Goal: Task Accomplishment & Management: Manage account settings

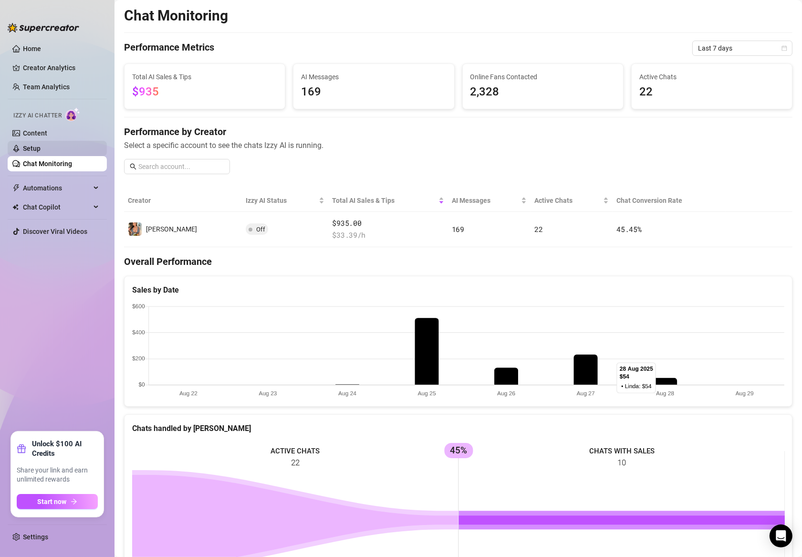
click at [41, 147] on link "Setup" at bounding box center [32, 149] width 18 height 8
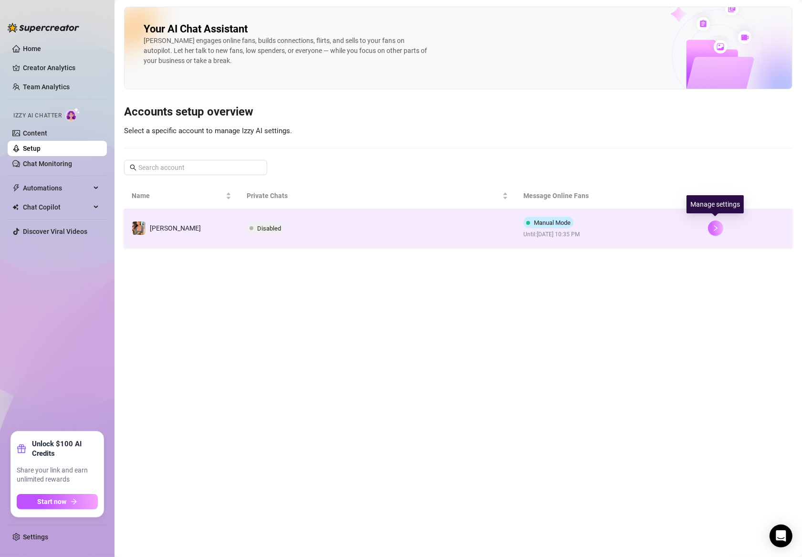
click at [714, 227] on icon "right" at bounding box center [715, 228] width 7 height 7
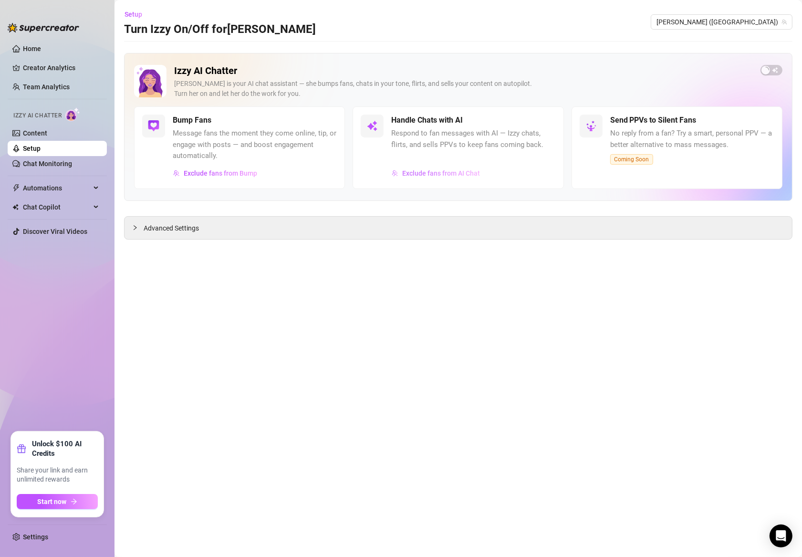
click at [432, 170] on span "Exclude fans from AI Chat" at bounding box center [441, 173] width 78 height 8
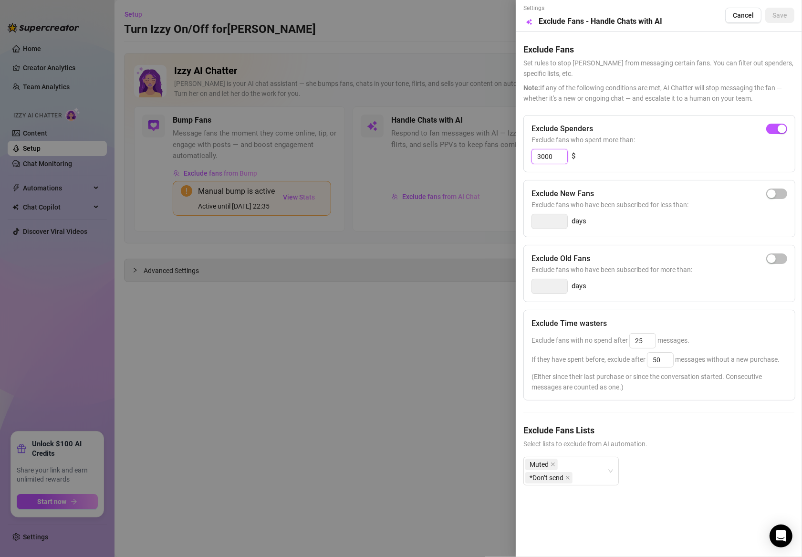
drag, startPoint x: 560, startPoint y: 159, endPoint x: 510, endPoint y: 159, distance: 49.6
click at [510, 159] on div "Settings Preview Exclude Fans - Handle Chats with AI Cancel Save Exclude Fans S…" at bounding box center [401, 278] width 802 height 557
type input "2"
click at [775, 132] on div "button" at bounding box center [771, 129] width 9 height 9
click at [559, 157] on input "300" at bounding box center [549, 156] width 35 height 14
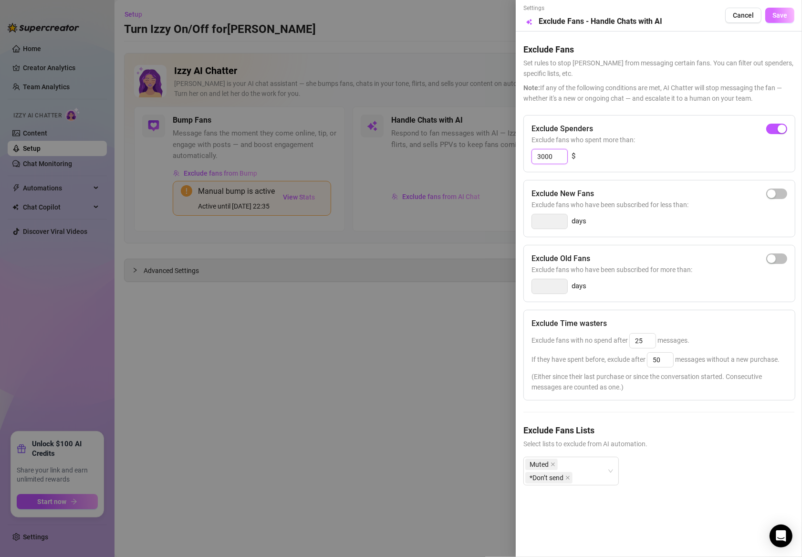
type input "3000"
click at [776, 15] on span "Save" at bounding box center [780, 15] width 15 height 8
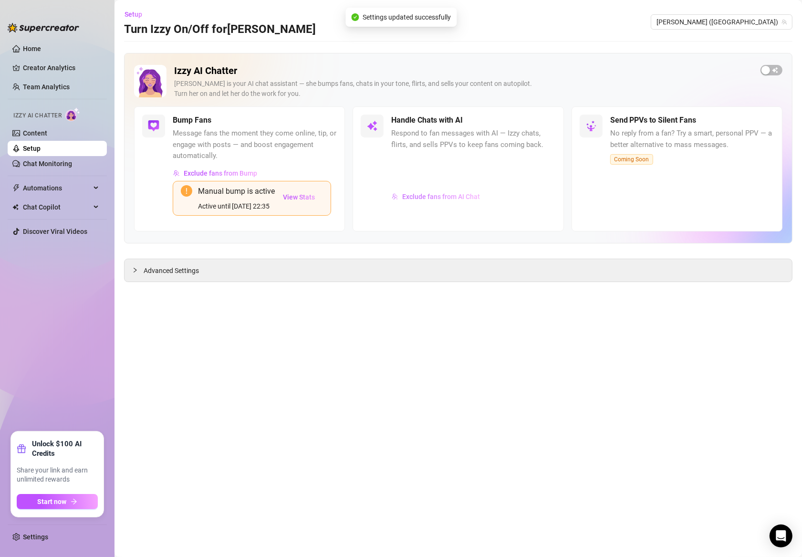
click at [459, 198] on span "Exclude fans from AI Chat" at bounding box center [441, 197] width 78 height 8
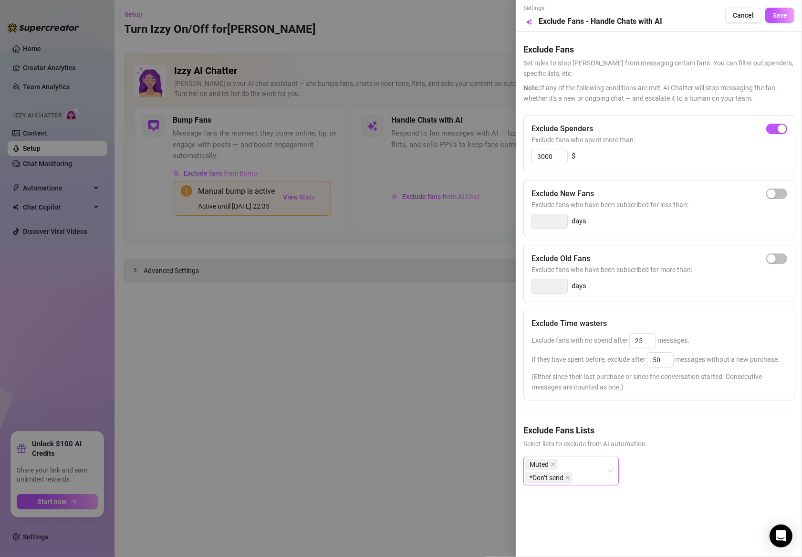
click at [594, 461] on div "Muted *Don’t send" at bounding box center [566, 471] width 82 height 27
type input "a"
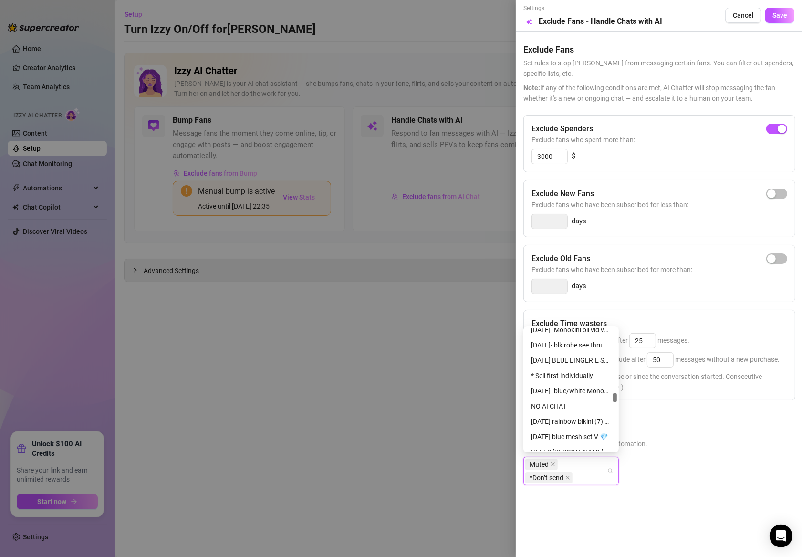
scroll to position [1533, 0]
click at [559, 406] on div "NO AI CHAT" at bounding box center [571, 406] width 80 height 10
click at [458, 397] on div at bounding box center [401, 278] width 802 height 557
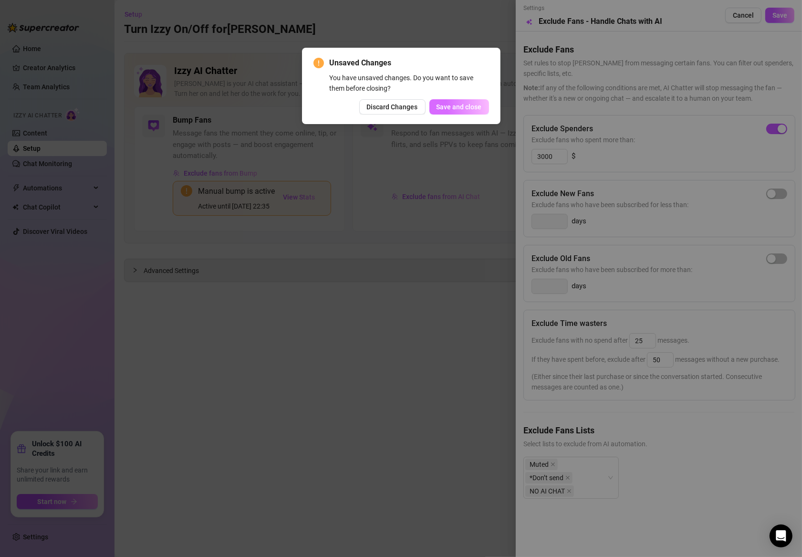
click at [456, 110] on span "Save and close" at bounding box center [459, 107] width 45 height 8
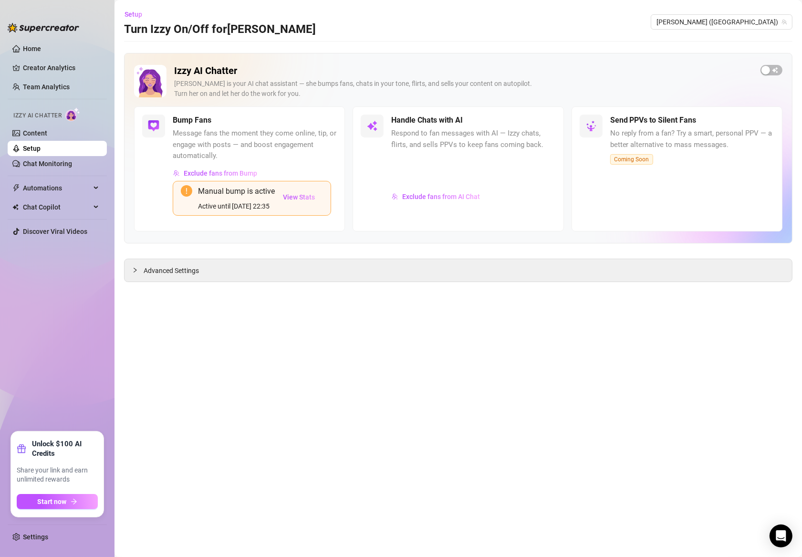
click at [312, 329] on main "Setup Turn Izzy On/Off for Linda Linda (lindavo) Izzy AI Chatter Izzy is your A…" at bounding box center [459, 278] width 688 height 557
click at [178, 267] on span "Advanced Settings" at bounding box center [171, 270] width 55 height 10
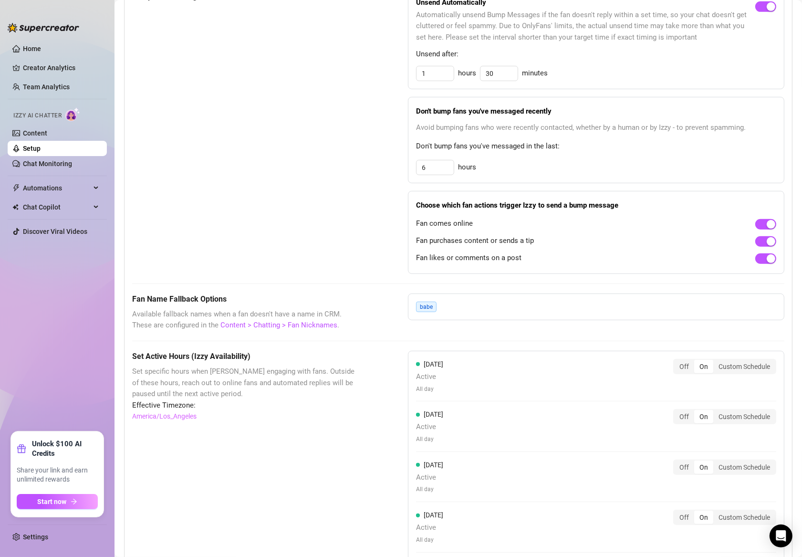
scroll to position [533, 0]
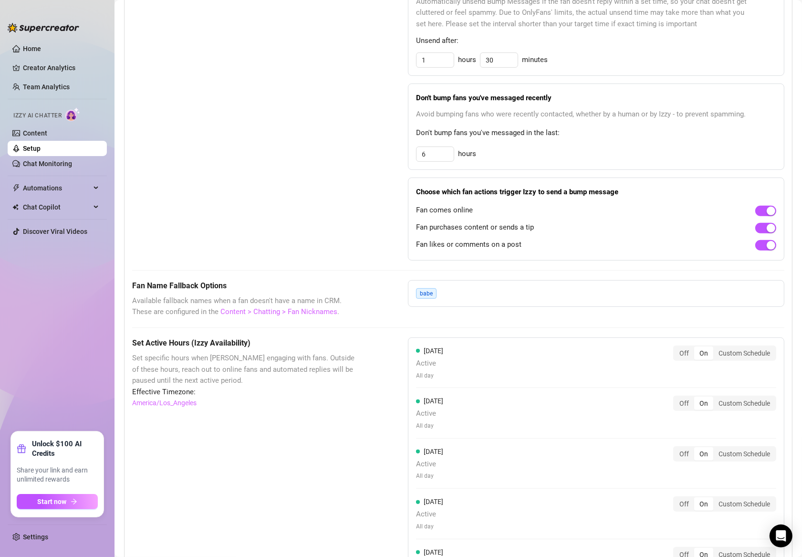
click at [304, 310] on link "Content > Chatting > Fan Nicknames" at bounding box center [278, 311] width 117 height 9
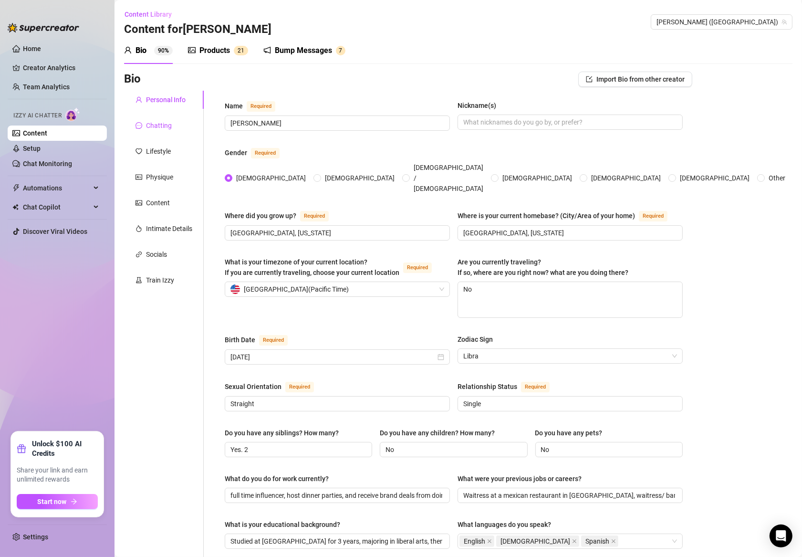
click at [161, 128] on div "Chatting" at bounding box center [159, 125] width 26 height 10
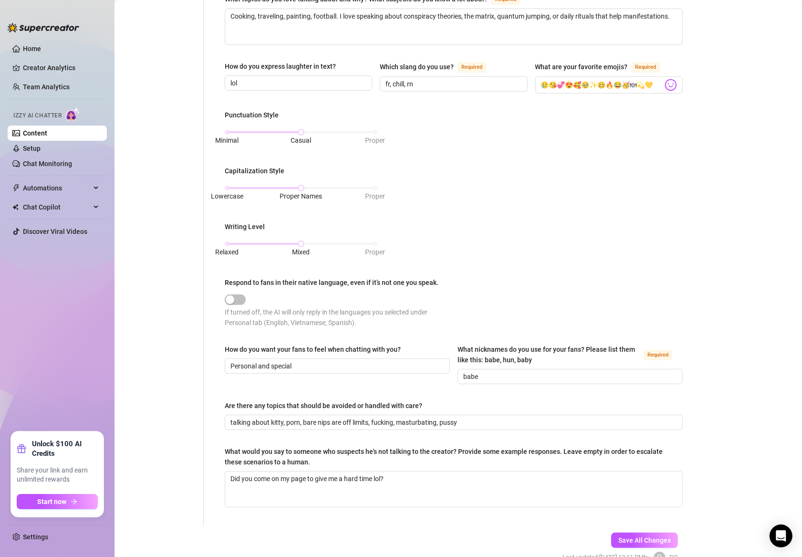
scroll to position [324, 0]
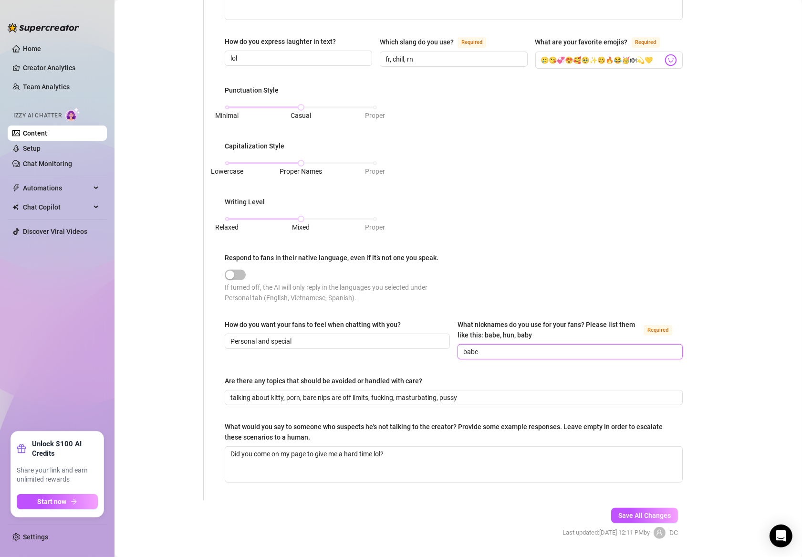
click at [494, 346] on input "babe" at bounding box center [569, 351] width 212 height 10
type input "babe, love, cutie"
click at [639, 512] on span "Save All Changes" at bounding box center [644, 516] width 52 height 8
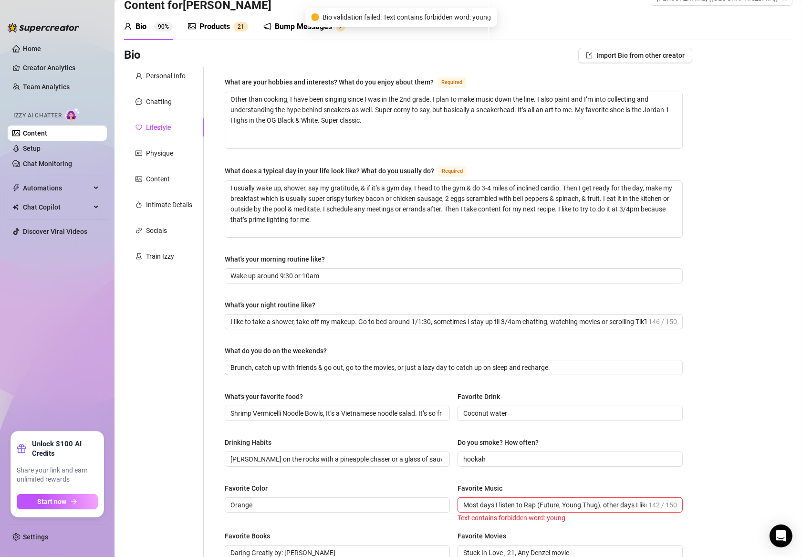
scroll to position [23, 0]
click at [160, 258] on div "Train Izzy" at bounding box center [160, 257] width 28 height 10
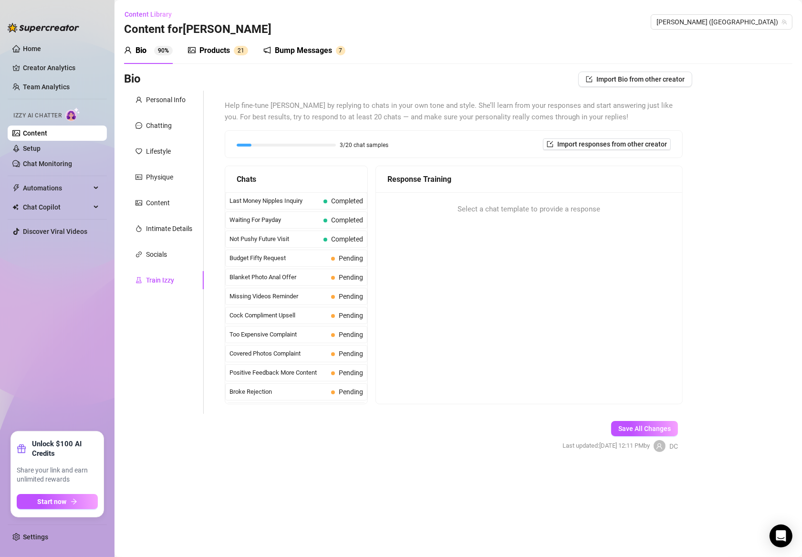
scroll to position [0, 0]
click at [250, 257] on span "Budget Fifty Request" at bounding box center [279, 258] width 98 height 10
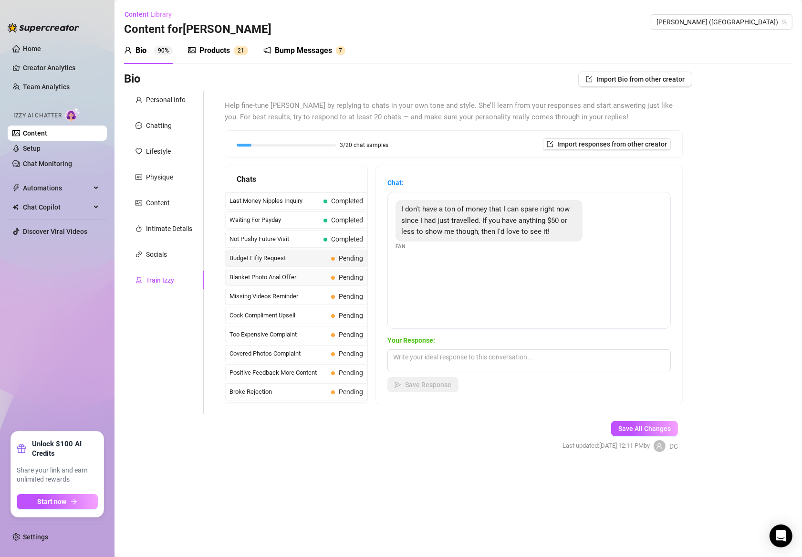
click at [252, 272] on span "Blanket Photo Anal Offer" at bounding box center [279, 277] width 98 height 10
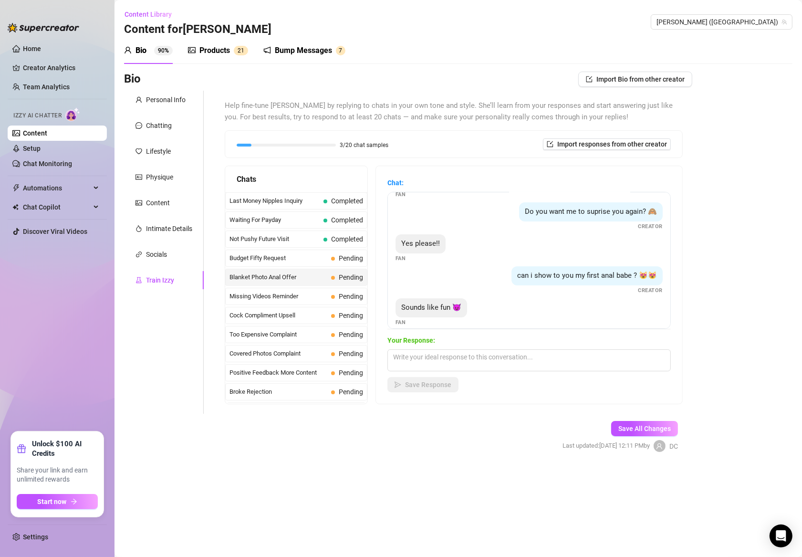
scroll to position [133, 0]
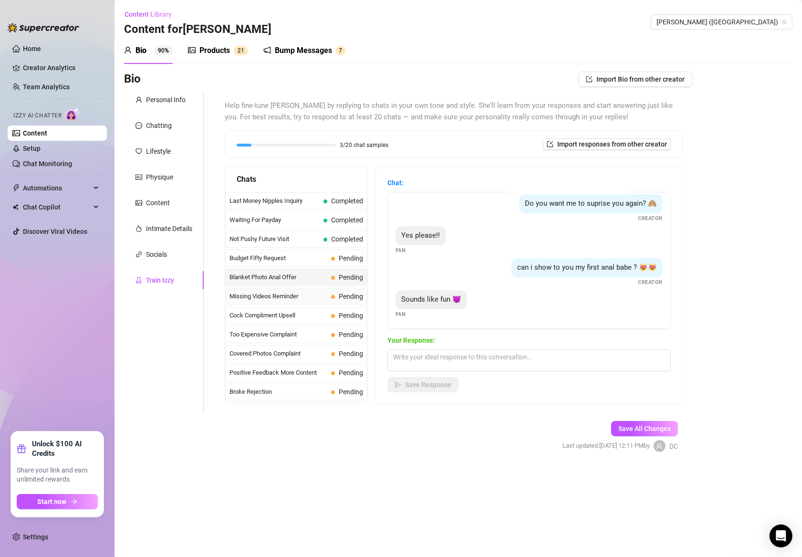
click at [314, 293] on span "Missing Videos Reminder" at bounding box center [279, 297] width 98 height 10
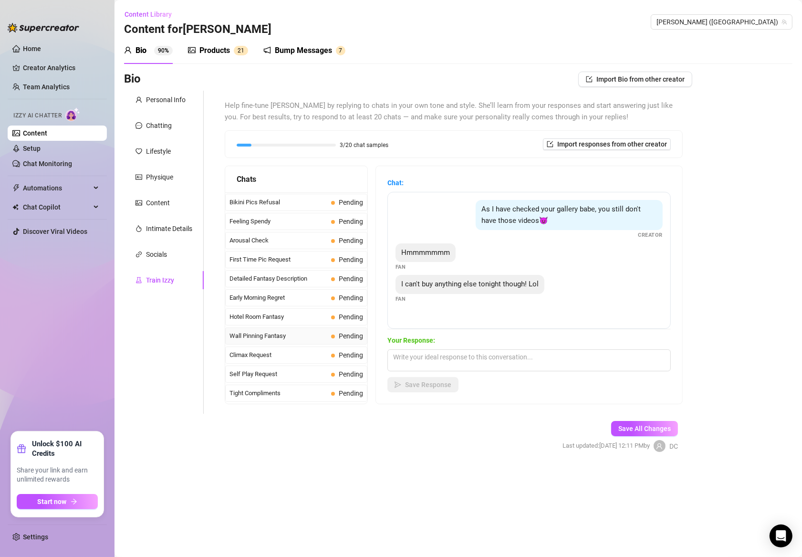
scroll to position [289, 0]
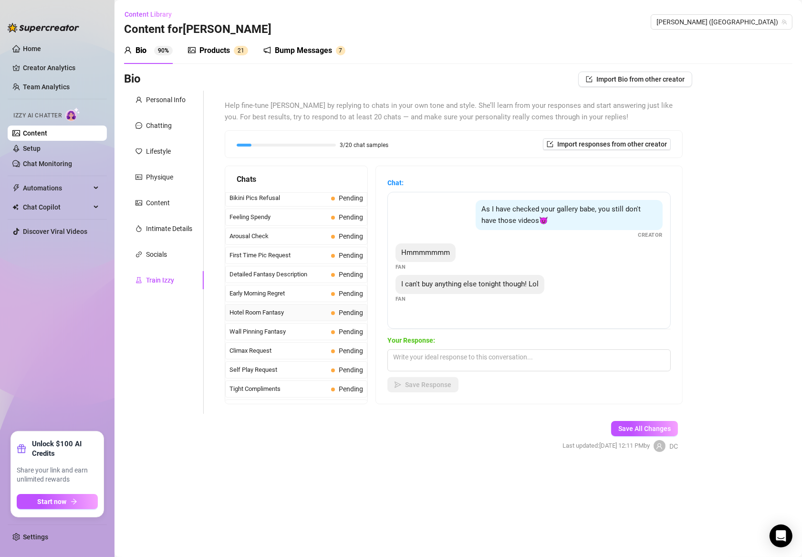
click at [304, 308] on span "Hotel Room Fantasy" at bounding box center [279, 313] width 98 height 10
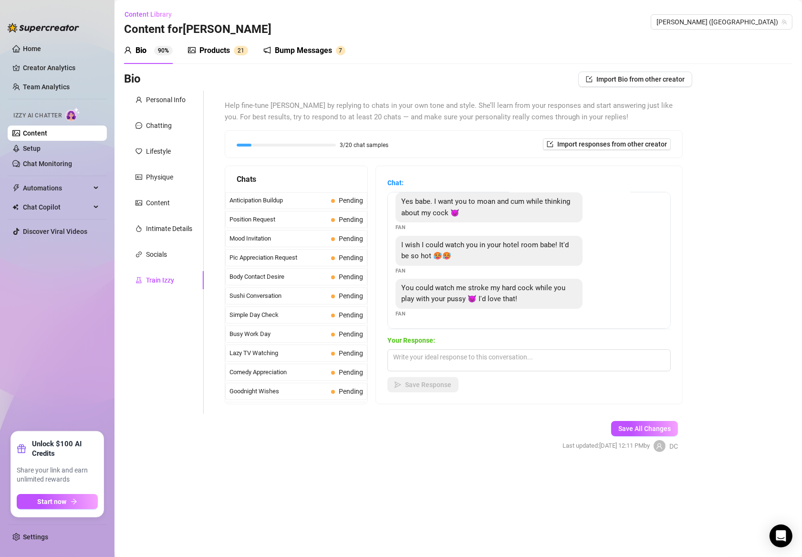
scroll to position [0, 0]
click at [149, 382] on div "Personal Info Chatting Lifestyle Physique Content Intimate Details Socials Trai…" at bounding box center [164, 252] width 80 height 323
click at [34, 150] on link "Setup" at bounding box center [32, 149] width 18 height 8
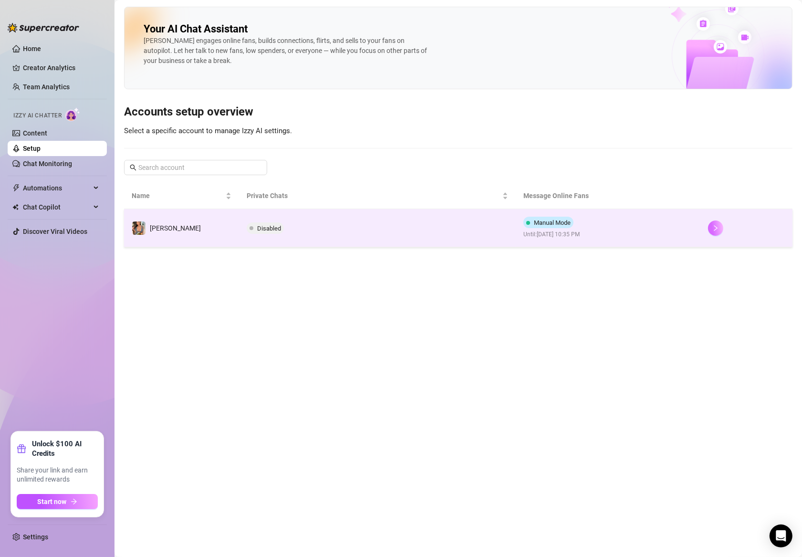
click at [713, 229] on icon "right" at bounding box center [715, 228] width 7 height 7
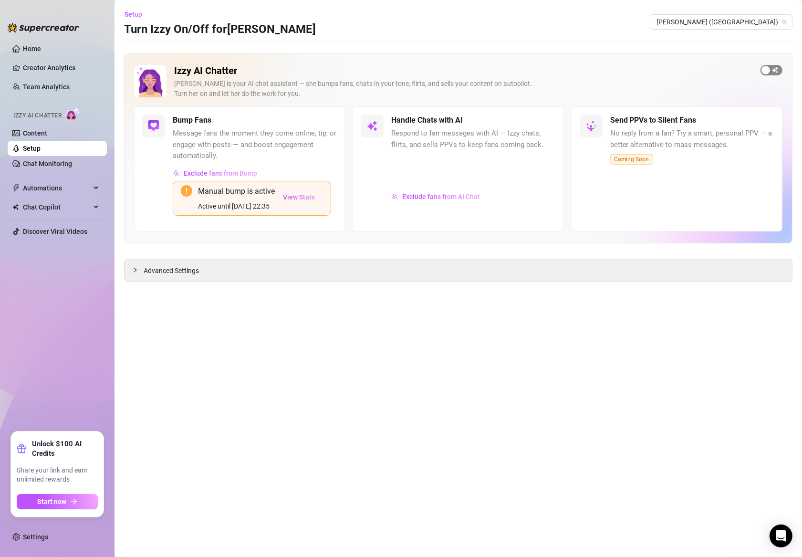
click at [763, 67] on div "button" at bounding box center [766, 70] width 9 height 9
click at [541, 121] on div "button" at bounding box center [540, 120] width 9 height 9
